Goal: Task Accomplishment & Management: Complete application form

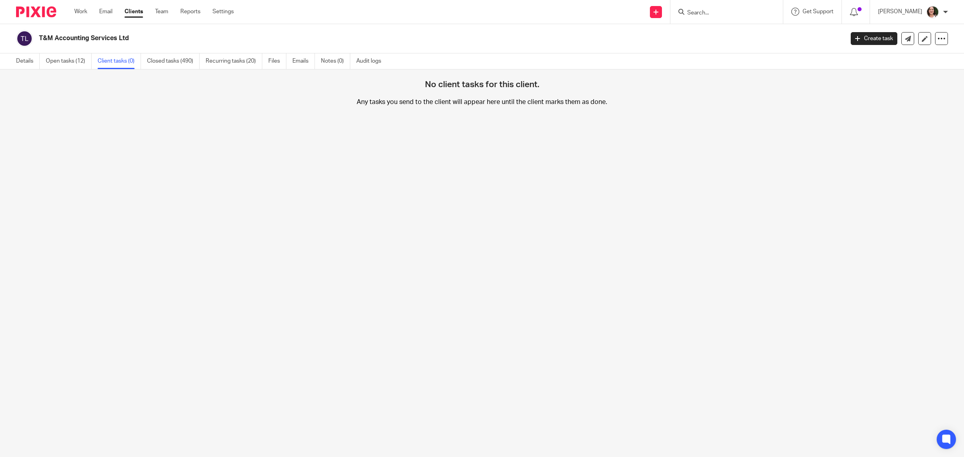
click at [129, 13] on link "Clients" at bounding box center [133, 12] width 18 height 8
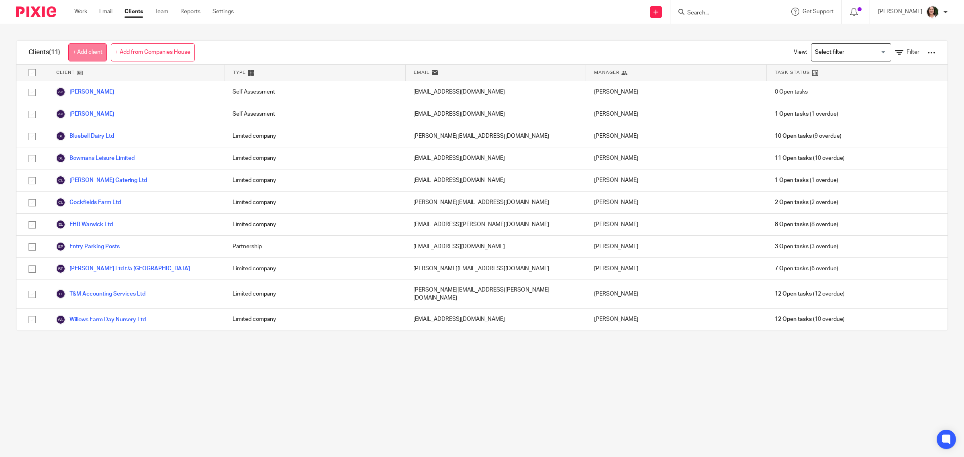
click at [83, 56] on link "+ Add client" at bounding box center [87, 52] width 39 height 18
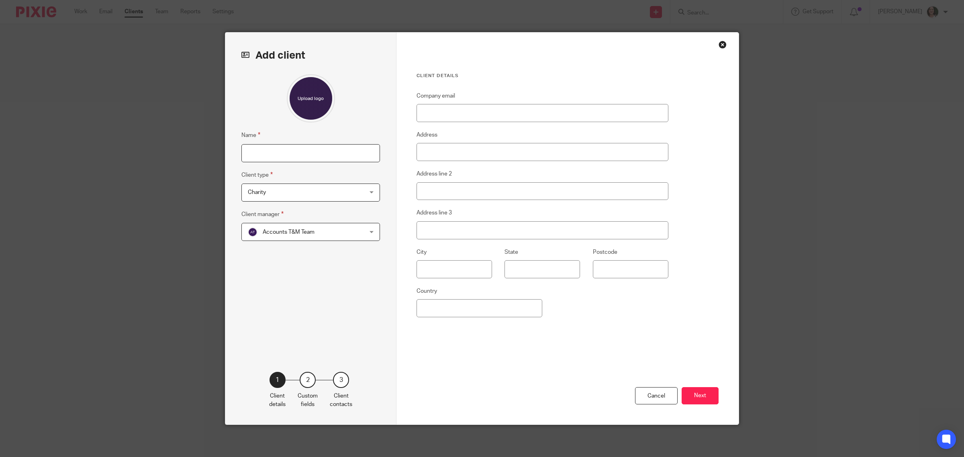
click at [332, 157] on input "Name" at bounding box center [310, 153] width 139 height 18
type input "Telford Trading"
click at [420, 115] on input "Company email" at bounding box center [542, 113] width 252 height 18
paste input "emily@tandmthebookkeepers.co.uk"
click at [432, 155] on input "Address" at bounding box center [542, 152] width 252 height 18
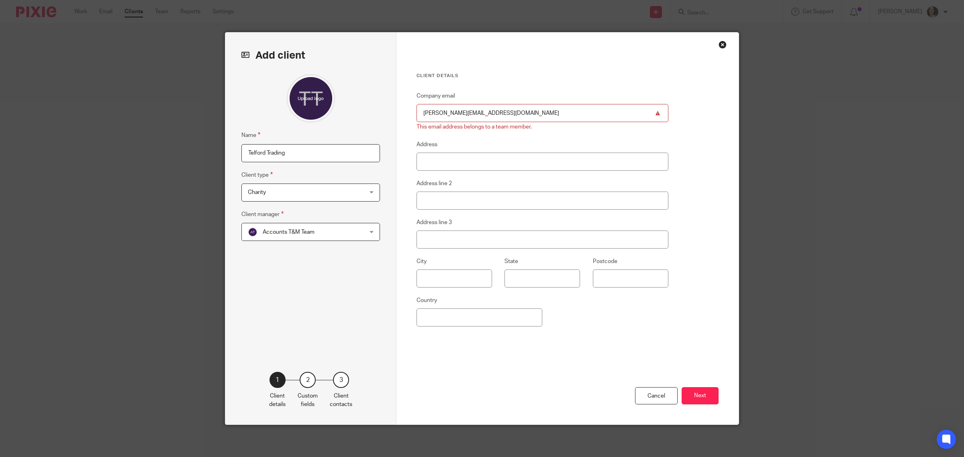
drag, startPoint x: 512, startPoint y: 113, endPoint x: 406, endPoint y: 114, distance: 105.6
click at [406, 114] on div "Client details Company email emily@tandmthebookkeepers.co.uk This email address…" at bounding box center [567, 229] width 342 height 392
type input "[EMAIL_ADDRESS][DOMAIN_NAME]"
click at [304, 192] on span "Charity" at bounding box center [300, 192] width 105 height 17
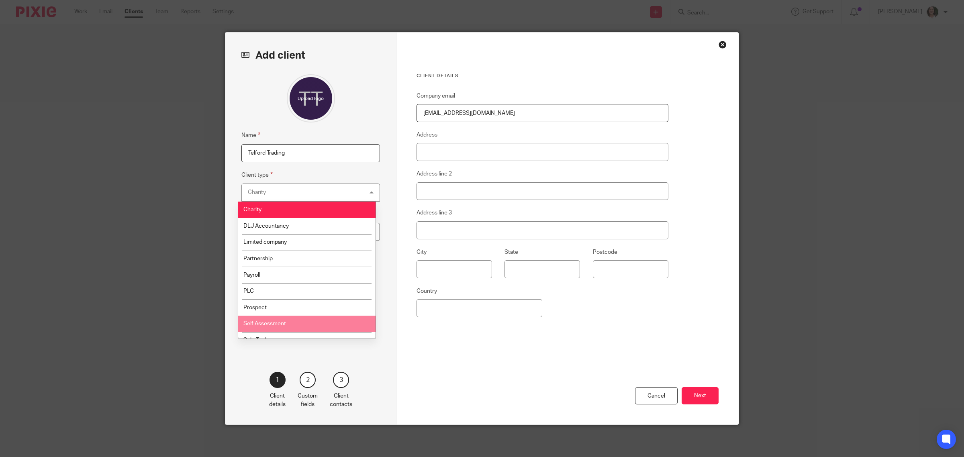
click at [284, 322] on span "Self Assessment" at bounding box center [264, 324] width 43 height 6
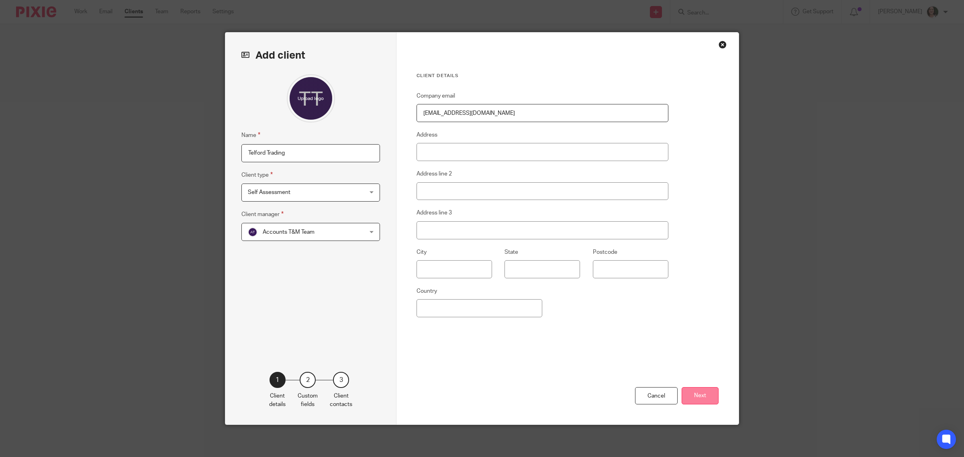
drag, startPoint x: 693, startPoint y: 399, endPoint x: 691, endPoint y: 395, distance: 4.7
click at [691, 395] on button "Next" at bounding box center [699, 395] width 37 height 17
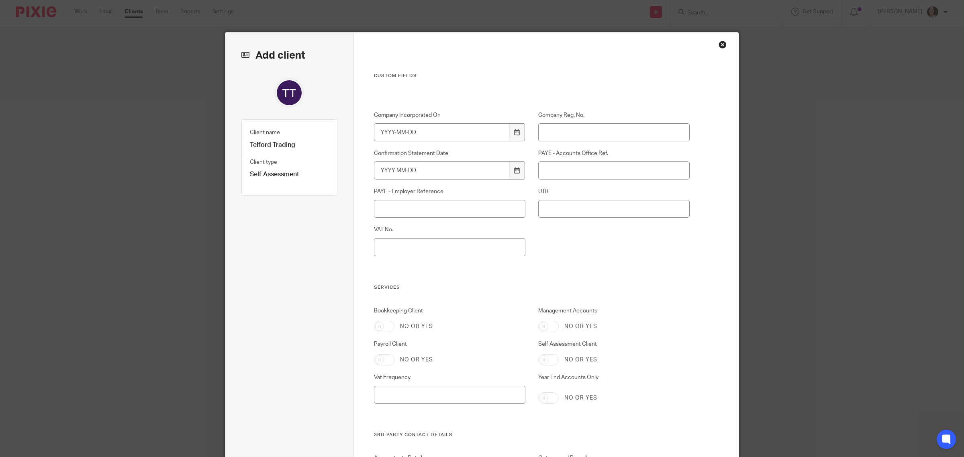
click at [718, 45] on div "Close this dialog window" at bounding box center [722, 45] width 8 height 8
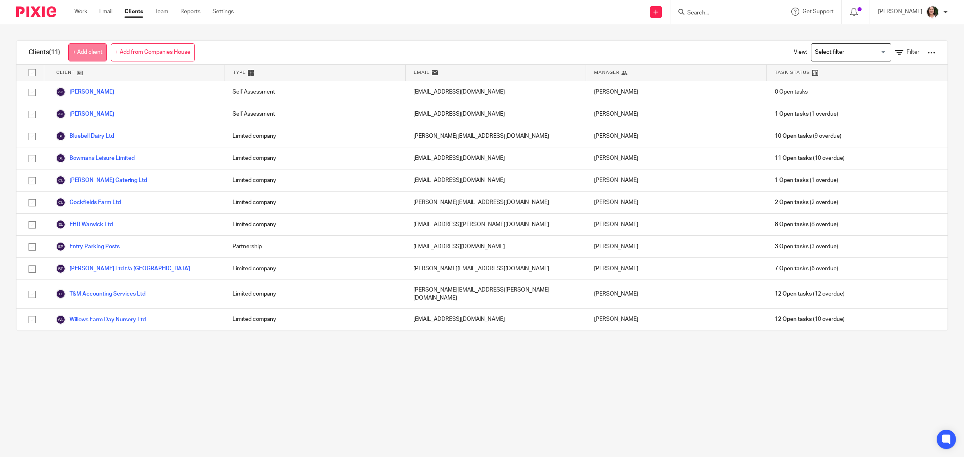
click at [95, 55] on link "+ Add client" at bounding box center [87, 52] width 39 height 18
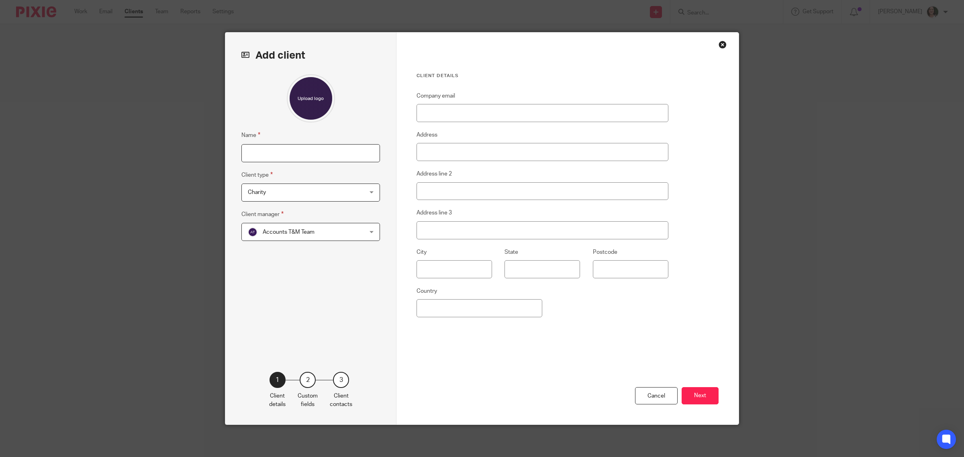
click at [300, 153] on input "Name" at bounding box center [310, 153] width 139 height 18
type input "Telford Trading"
click at [433, 113] on input "Company email" at bounding box center [542, 113] width 252 height 18
type input "[EMAIL_ADDRESS][DOMAIN_NAME]"
click at [324, 197] on span "Charity" at bounding box center [300, 192] width 105 height 17
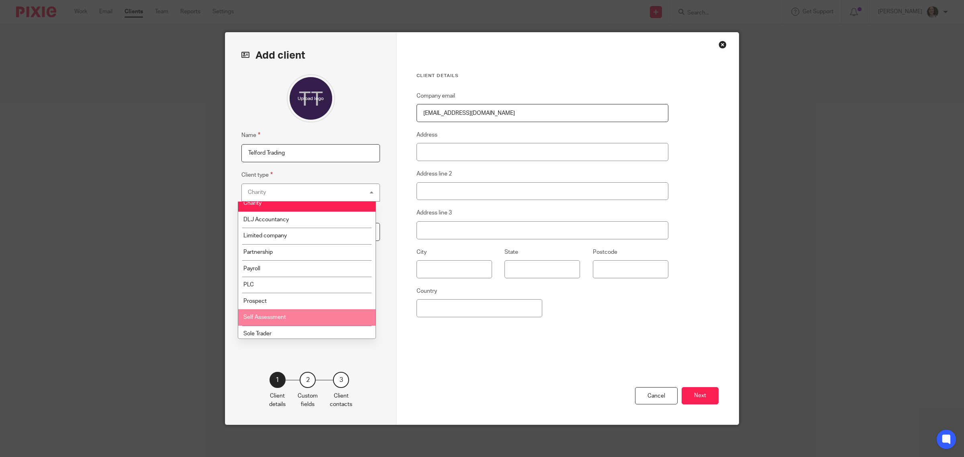
scroll to position [8, 0]
drag, startPoint x: 273, startPoint y: 332, endPoint x: 274, endPoint y: 318, distance: 14.1
click at [274, 318] on ul "Charity DLJ Accountancy Limited company Partnership Payroll PLC Prospect Self A…" at bounding box center [307, 270] width 138 height 137
click at [274, 318] on li "Self Assessment" at bounding box center [307, 315] width 138 height 16
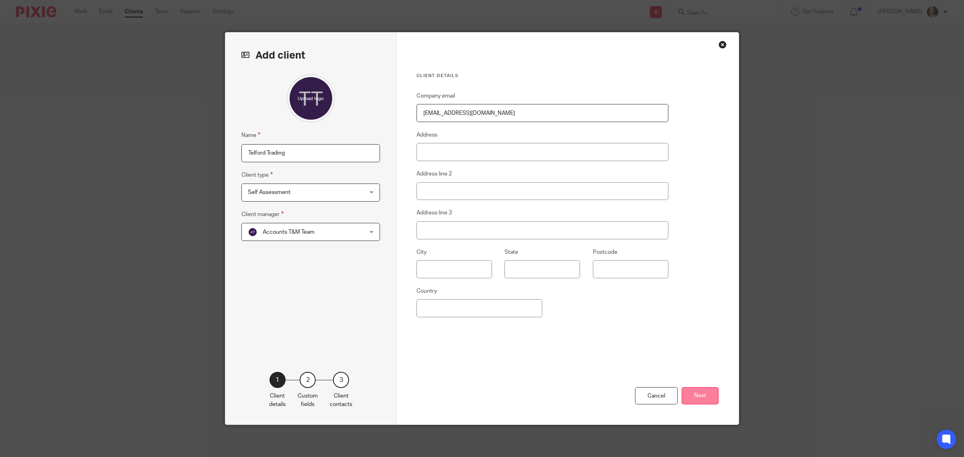
click at [694, 400] on button "Next" at bounding box center [699, 395] width 37 height 17
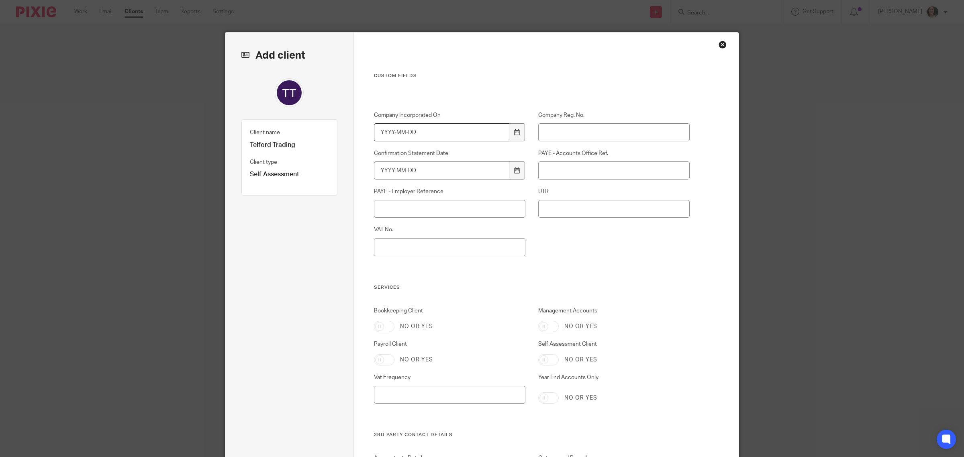
click at [462, 134] on input "Company Incorporated On" at bounding box center [442, 132] width 136 height 18
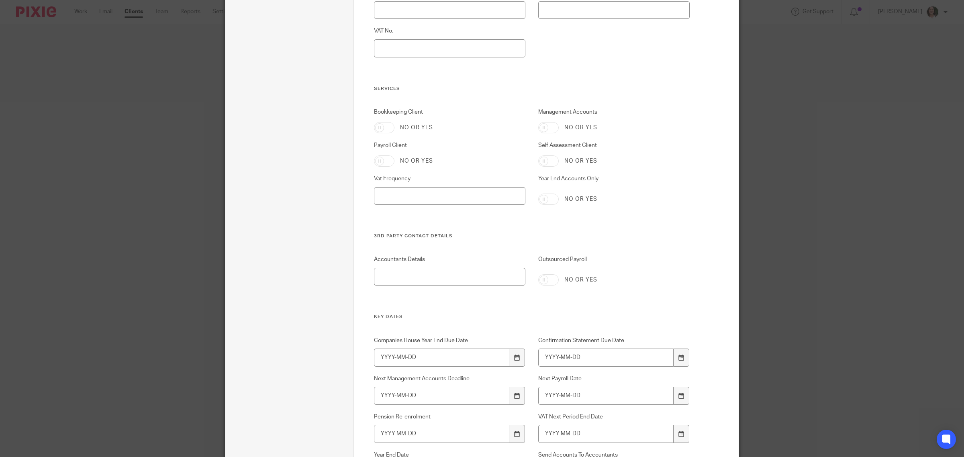
scroll to position [201, 0]
click at [375, 128] on input "Bookkeeping Client" at bounding box center [384, 125] width 20 height 11
checkbox input "true"
click at [538, 129] on input "Management Accounts" at bounding box center [548, 125] width 20 height 11
checkbox input "true"
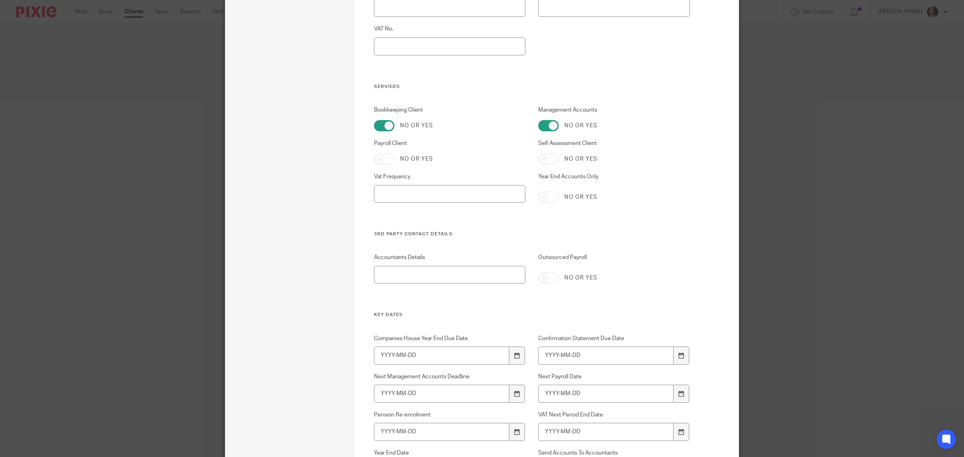
click at [541, 161] on input "Self Assessment Client" at bounding box center [548, 158] width 20 height 11
checkbox input "true"
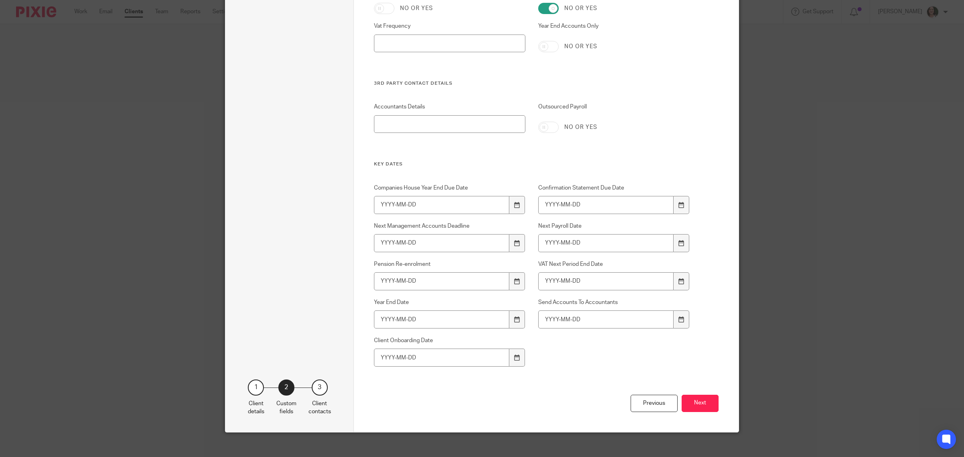
scroll to position [301, 0]
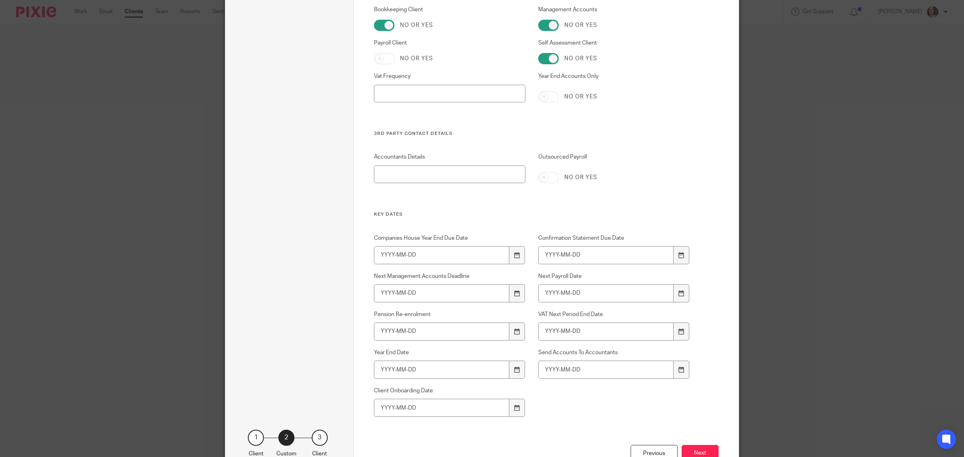
drag, startPoint x: 510, startPoint y: 212, endPoint x: 505, endPoint y: 216, distance: 6.9
drag, startPoint x: 505, startPoint y: 216, endPoint x: 673, endPoint y: 154, distance: 179.8
click at [673, 154] on label "Outsourced Payroll" at bounding box center [614, 159] width 152 height 13
click at [559, 172] on input "Outsourced Payroll" at bounding box center [548, 177] width 20 height 11
checkbox input "true"
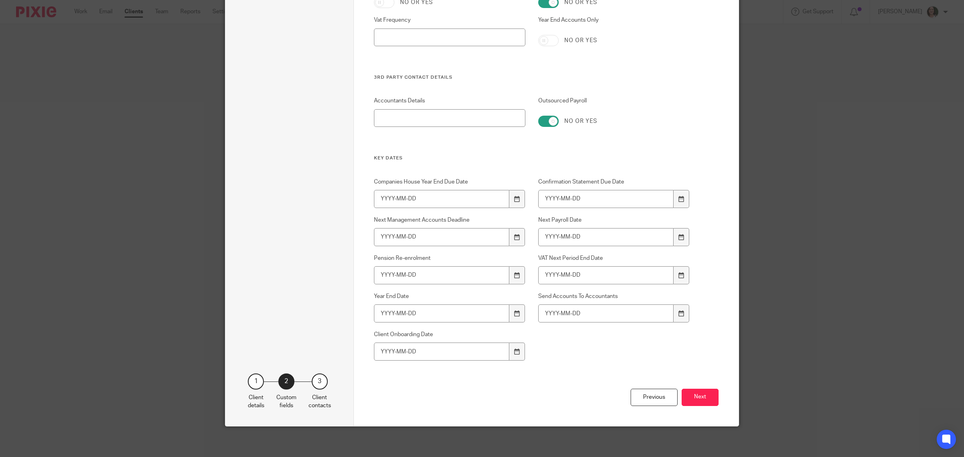
scroll to position [359, 0]
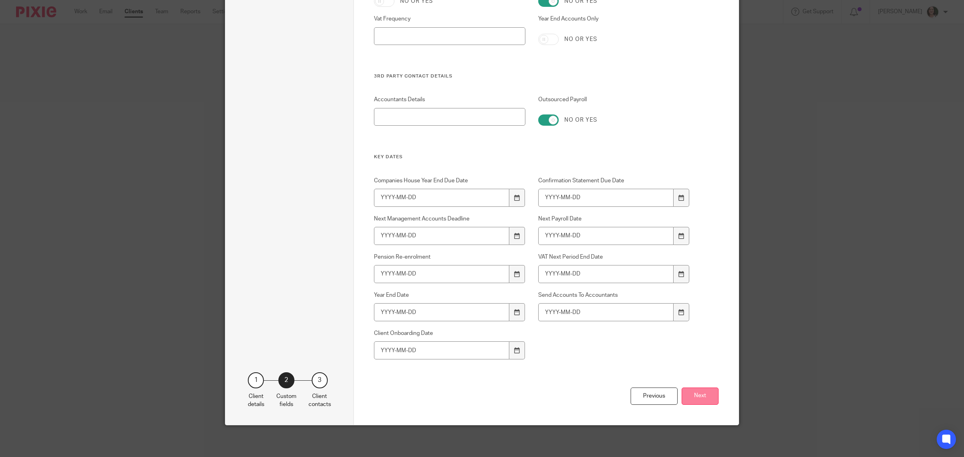
click at [697, 392] on button "Next" at bounding box center [699, 395] width 37 height 17
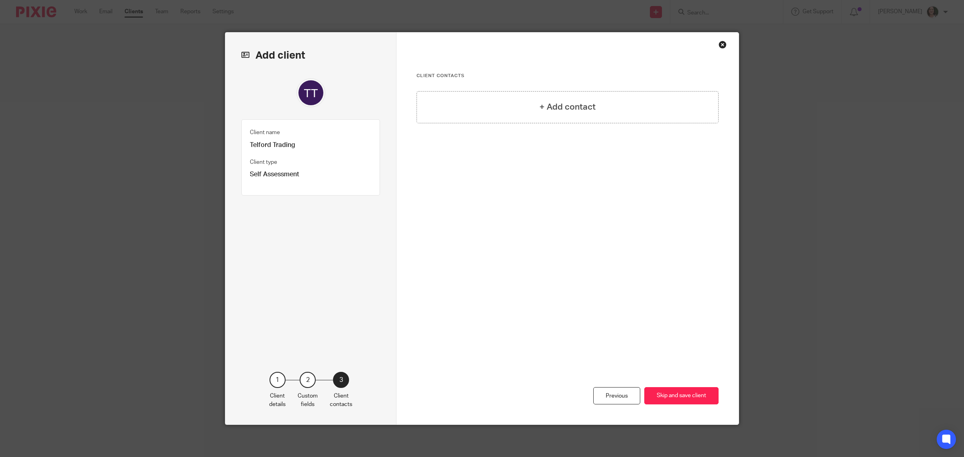
scroll to position [0, 0]
click at [540, 111] on h4 "+ Add contact" at bounding box center [567, 107] width 56 height 12
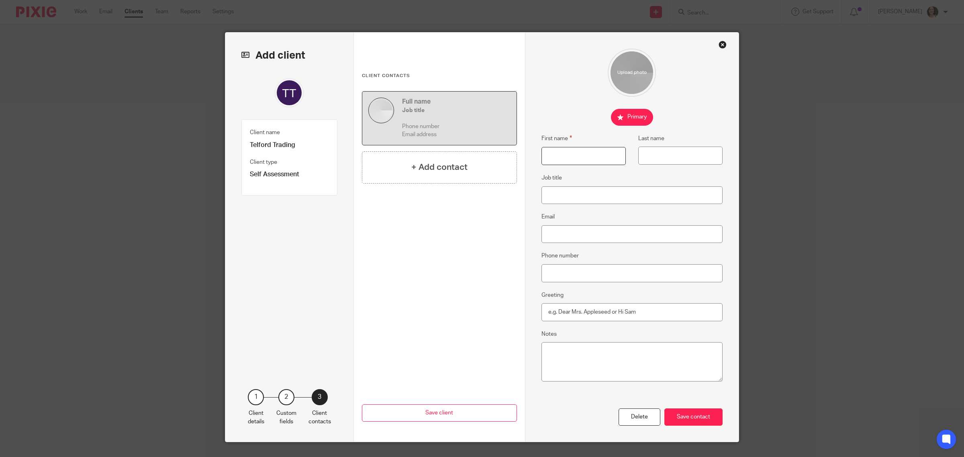
click at [555, 159] on input "First name" at bounding box center [583, 156] width 84 height 18
type input "Tracey"
type input "Adams"
click at [555, 237] on input "Email" at bounding box center [631, 234] width 181 height 18
type input "[EMAIL_ADDRESS][DOMAIN_NAME]"
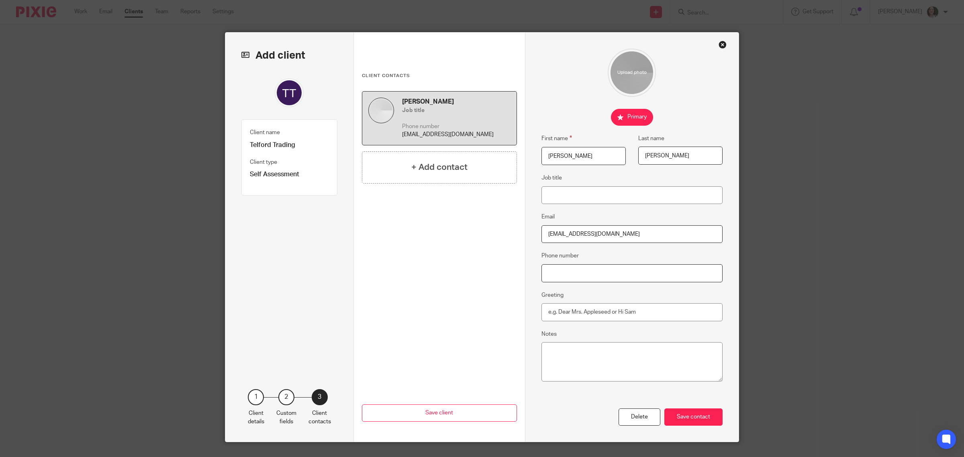
click at [561, 274] on input "Phone number" at bounding box center [631, 273] width 181 height 18
type input "07872303859"
click at [545, 313] on input "Greeting" at bounding box center [631, 312] width 181 height 18
type input "Dear"
click at [447, 408] on button "Save client" at bounding box center [439, 412] width 155 height 17
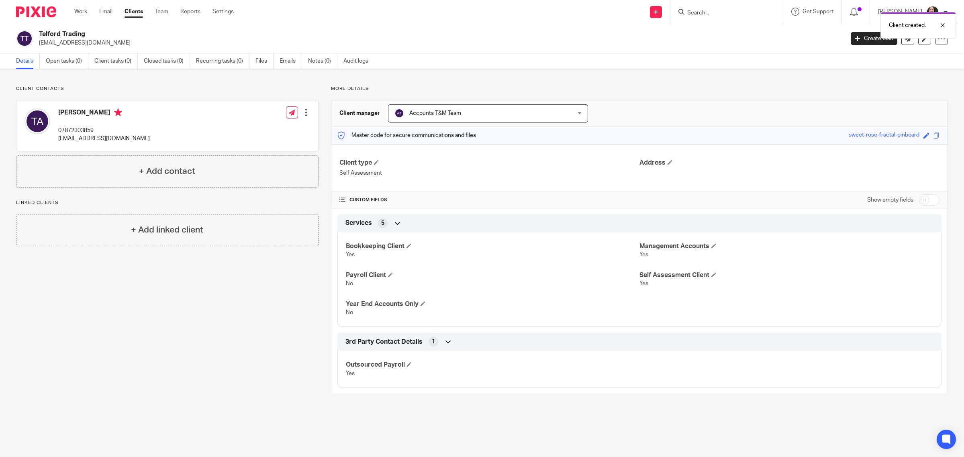
click at [681, 418] on main "Telford Trading tljadams@outlook.com Create task Update from Companies House Ex…" at bounding box center [482, 228] width 964 height 457
click at [161, 11] on link "Team" at bounding box center [161, 12] width 13 height 8
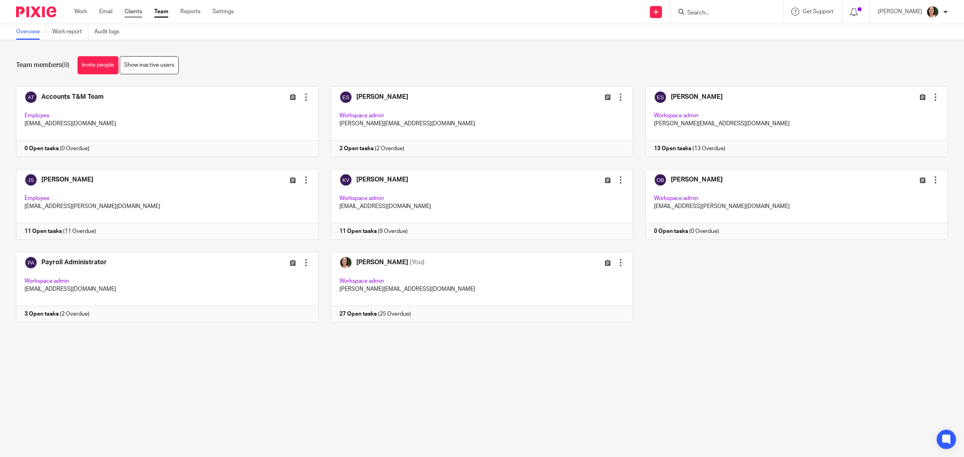
click at [130, 13] on link "Clients" at bounding box center [133, 12] width 18 height 8
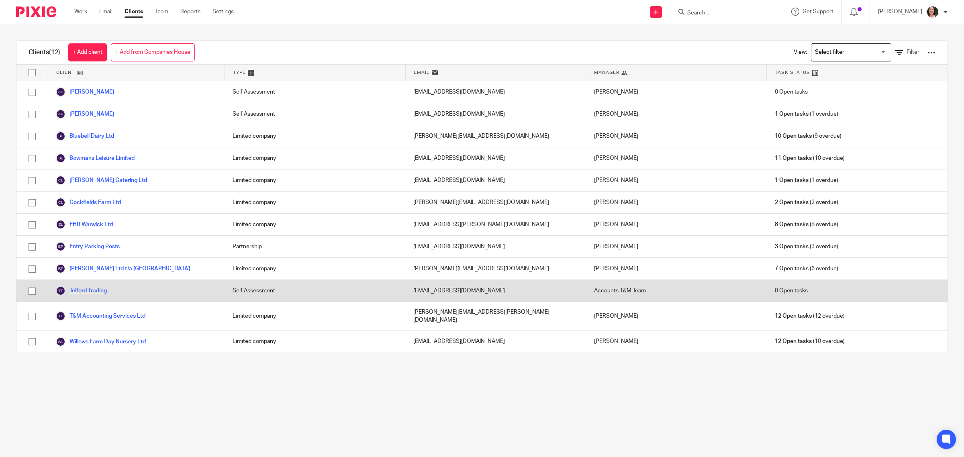
click at [100, 290] on link "Telford Trading" at bounding box center [81, 291] width 51 height 10
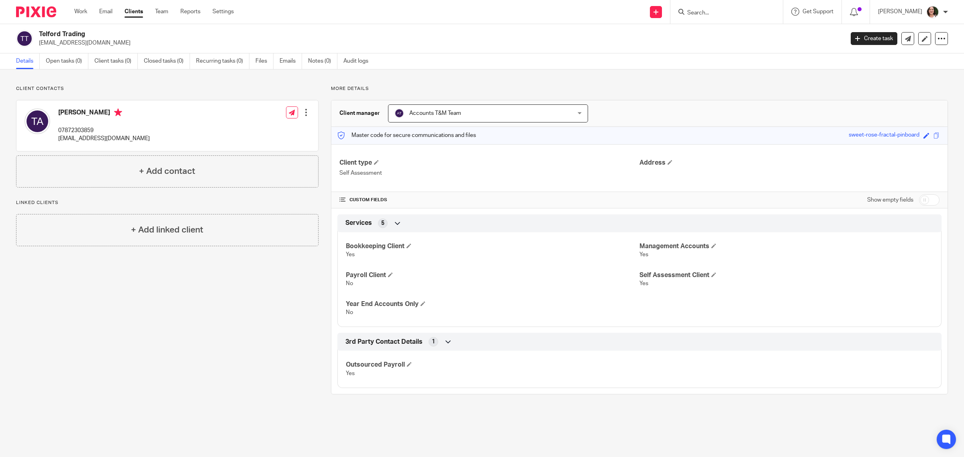
click at [575, 113] on div "Accounts T&M Team Accounts T&M Team" at bounding box center [488, 113] width 200 height 18
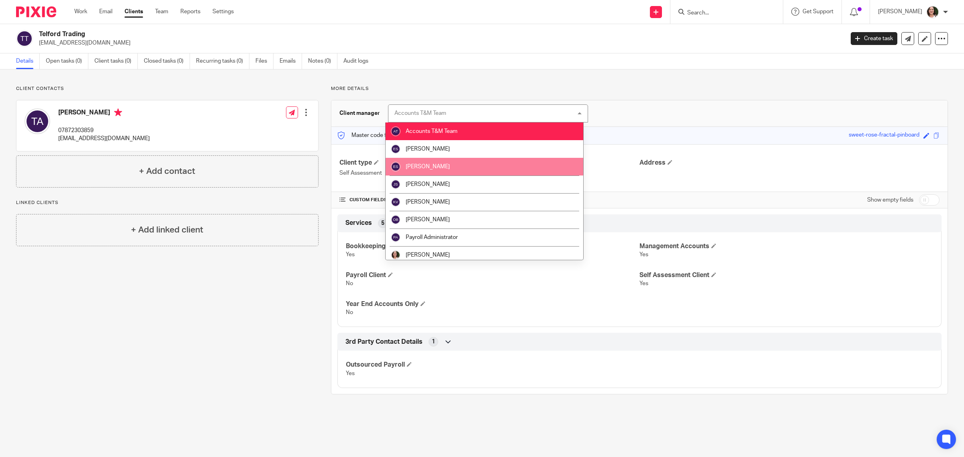
click at [502, 167] on li "[PERSON_NAME]" at bounding box center [484, 167] width 198 height 18
